Goal: Check status

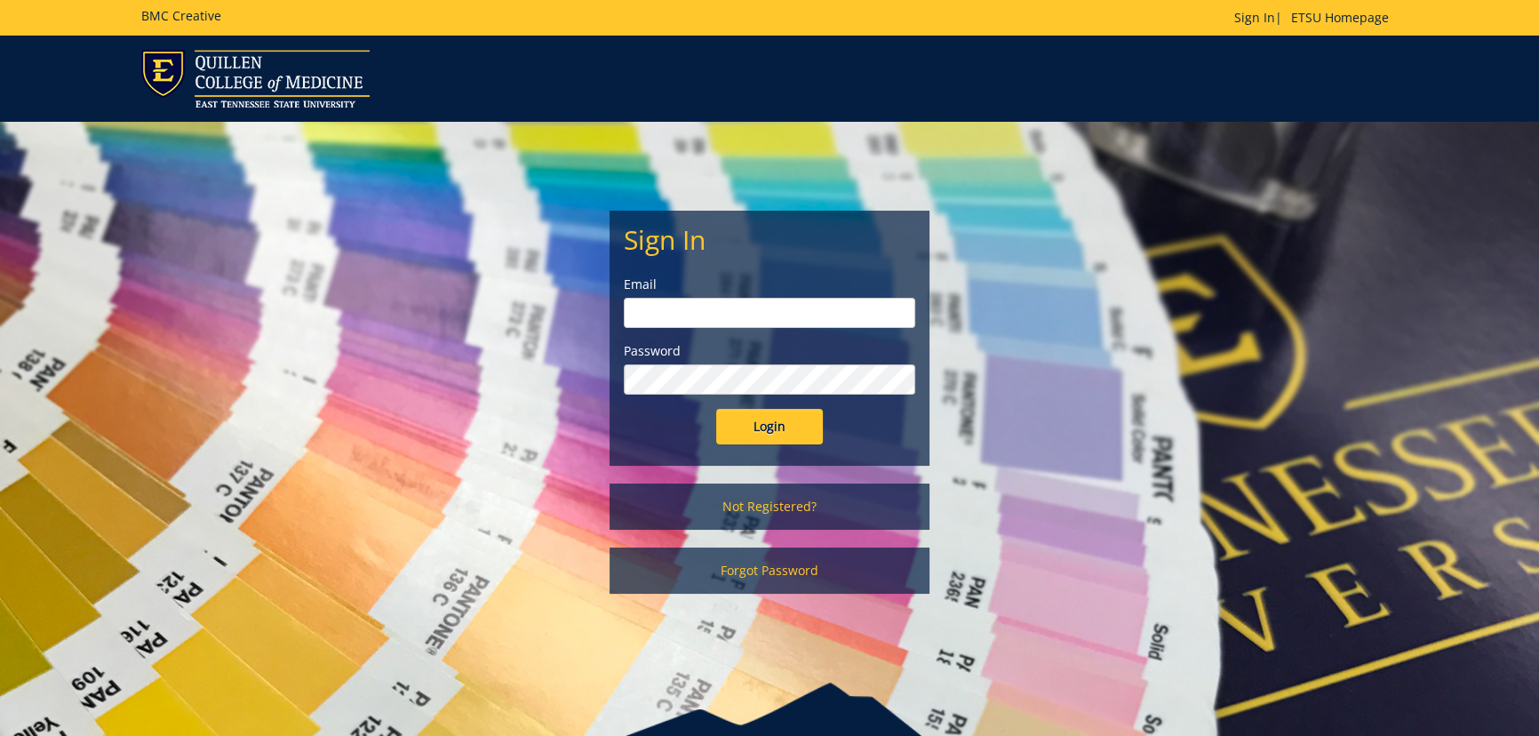
type input "[EMAIL_ADDRESS][DOMAIN_NAME]"
click at [775, 434] on input "Login" at bounding box center [769, 427] width 107 height 36
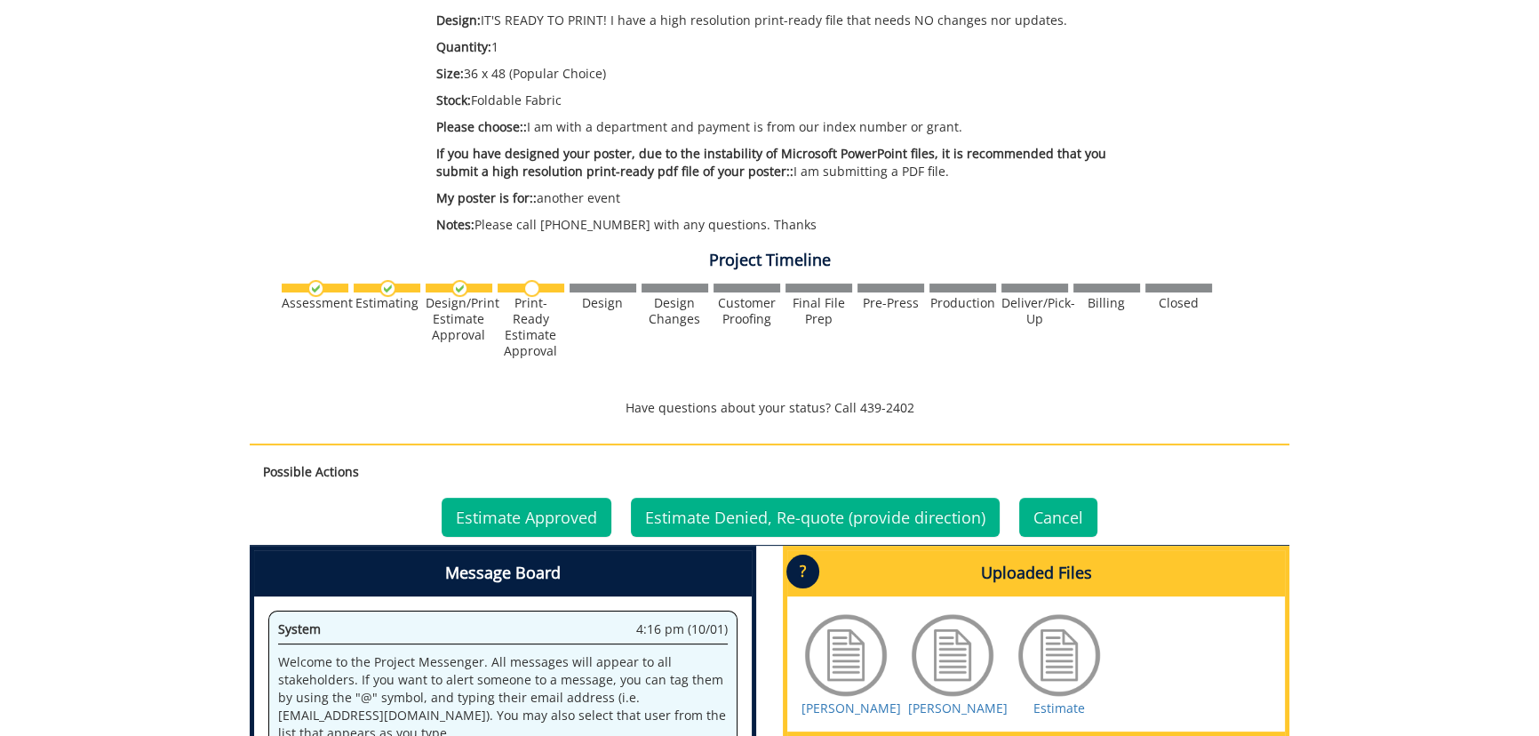
scroll to position [808, 0]
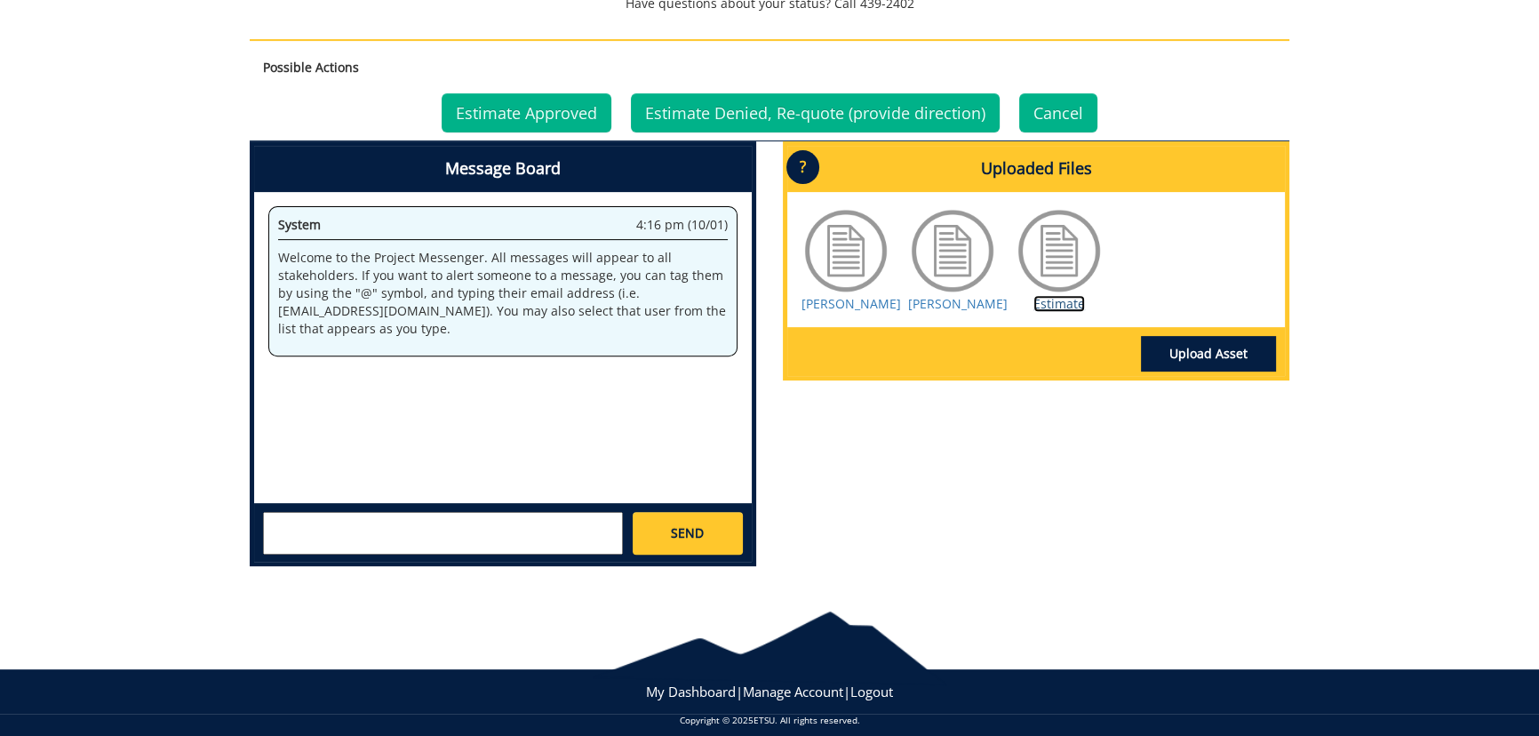
click at [1067, 306] on link "Estimate" at bounding box center [1059, 303] width 52 height 17
click at [546, 108] on link "Estimate Approved" at bounding box center [527, 112] width 170 height 39
